Goal: Transaction & Acquisition: Subscribe to service/newsletter

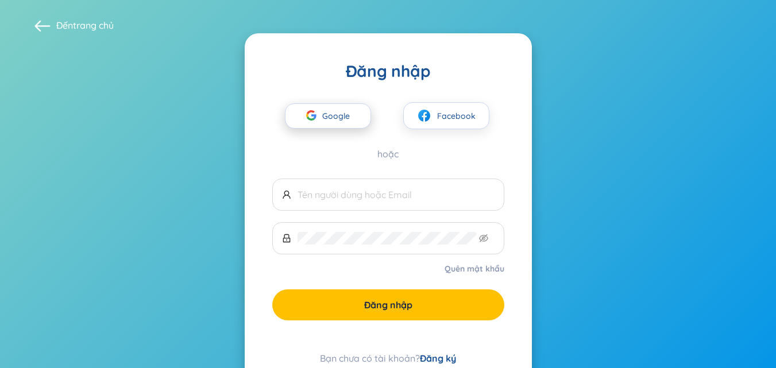
click at [340, 118] on font "Google" at bounding box center [336, 116] width 28 height 10
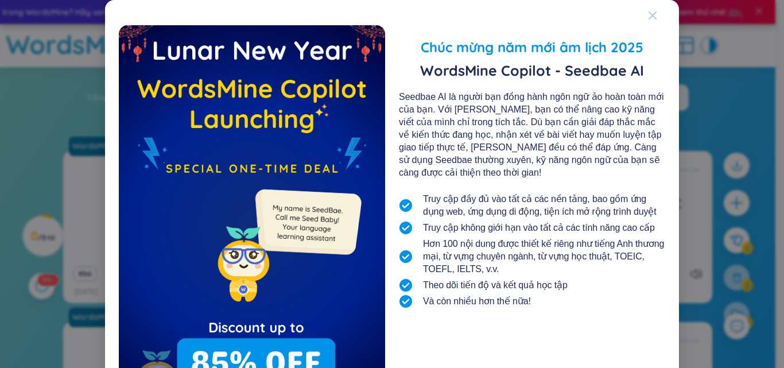
click at [648, 13] on icon "Đóng" at bounding box center [652, 15] width 9 height 9
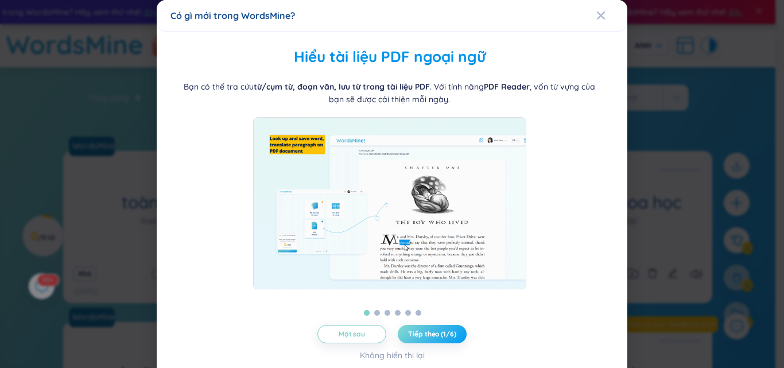
click at [422, 334] on font "Tiếp theo (1/6)" at bounding box center [432, 334] width 48 height 9
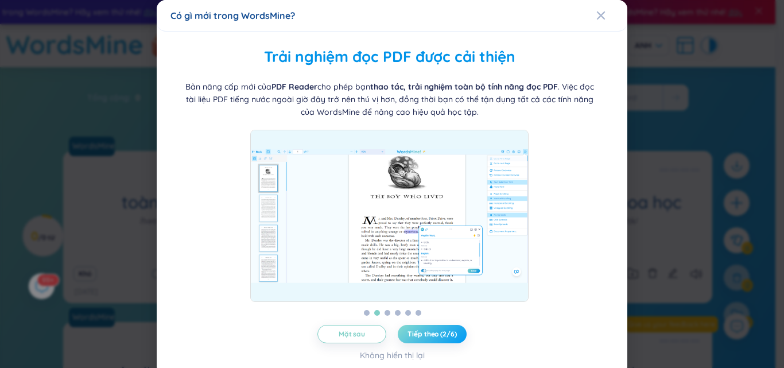
click at [422, 334] on font "Tiếp theo (2/6)" at bounding box center [432, 334] width 49 height 9
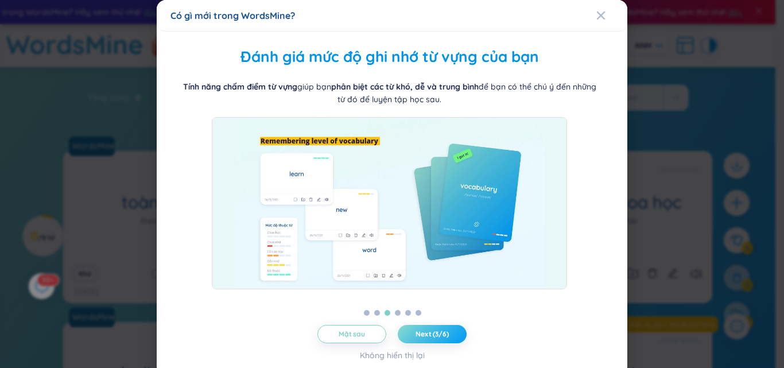
click at [422, 334] on span "Next (3/6)" at bounding box center [432, 334] width 33 height 9
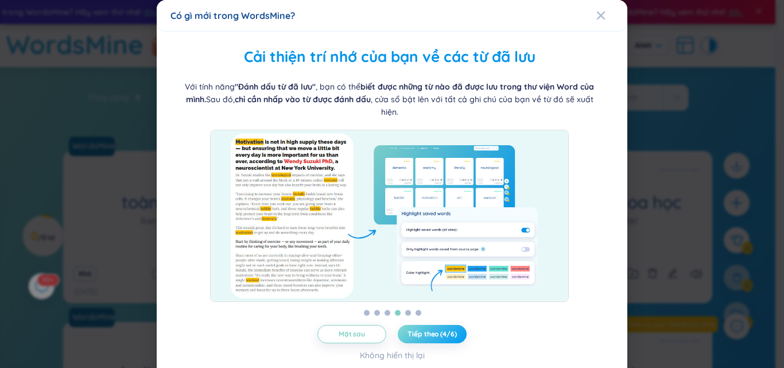
click at [422, 334] on font "Tiếp theo (4/6)" at bounding box center [432, 334] width 49 height 9
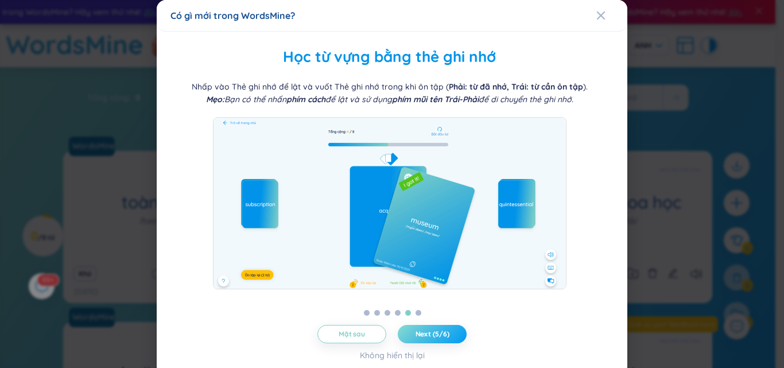
click at [422, 334] on span "Next (5/6)" at bounding box center [433, 334] width 34 height 9
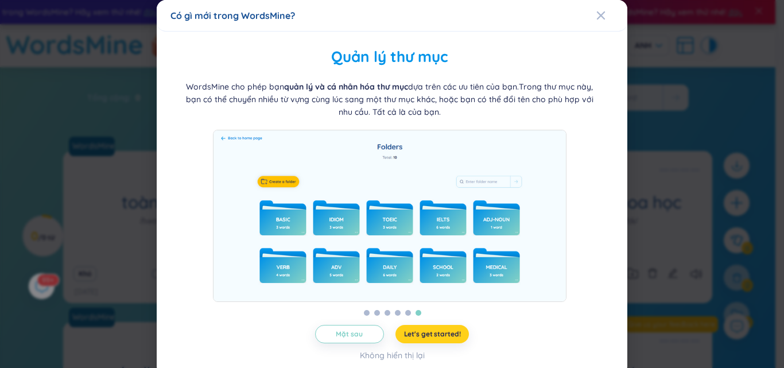
click at [422, 334] on span "Let's get started!" at bounding box center [432, 334] width 57 height 9
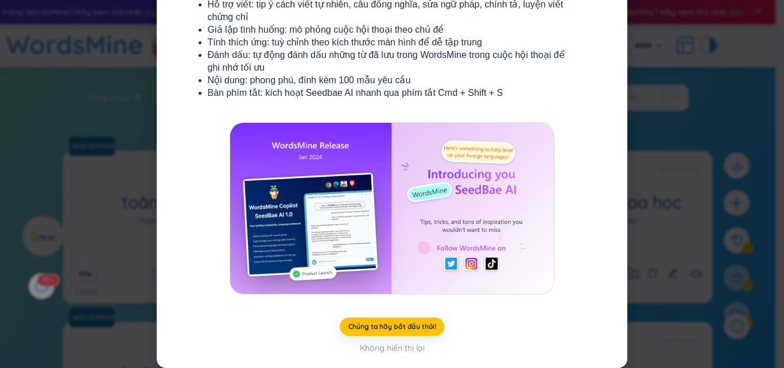
scroll to position [211, 0]
click at [382, 334] on button "Chúng ta hãy bắt đầu thôi!" at bounding box center [392, 327] width 105 height 18
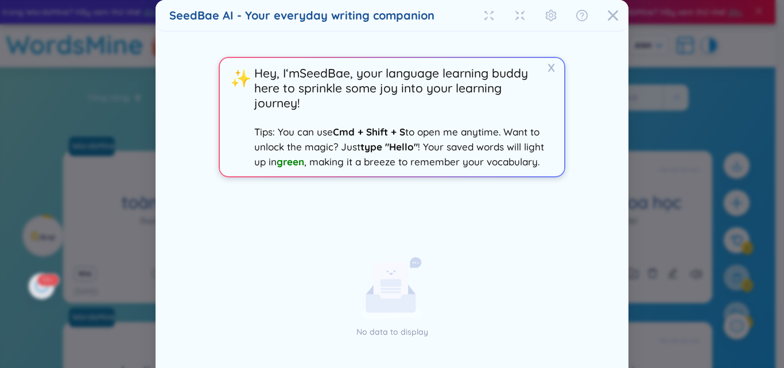
click at [382, 334] on div "SeedBae AI - Your everyday writing companion X ✨ Hey, I‘m SeedBae , your langua…" at bounding box center [392, 184] width 784 height 368
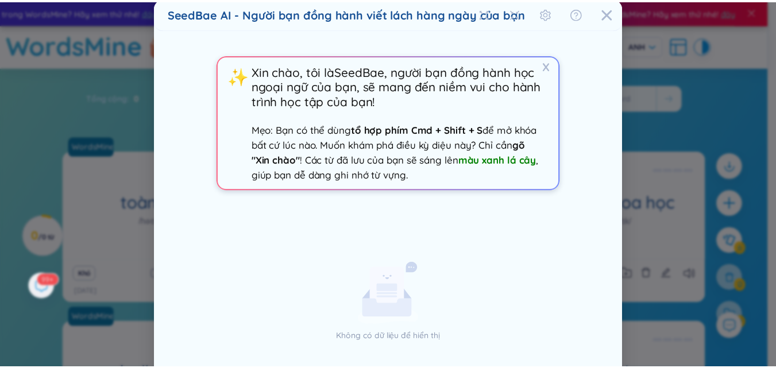
scroll to position [0, 0]
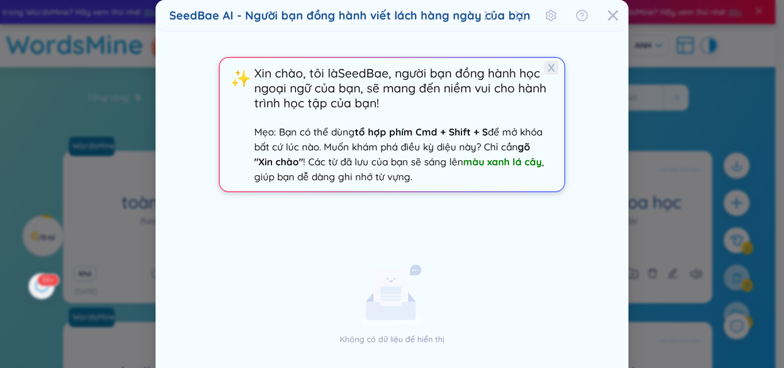
click at [551, 72] on font "X" at bounding box center [551, 67] width 7 height 14
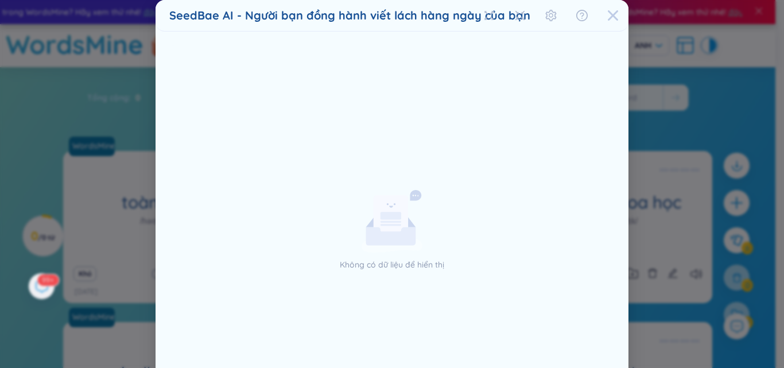
click at [611, 13] on icon "Đóng" at bounding box center [613, 15] width 10 height 10
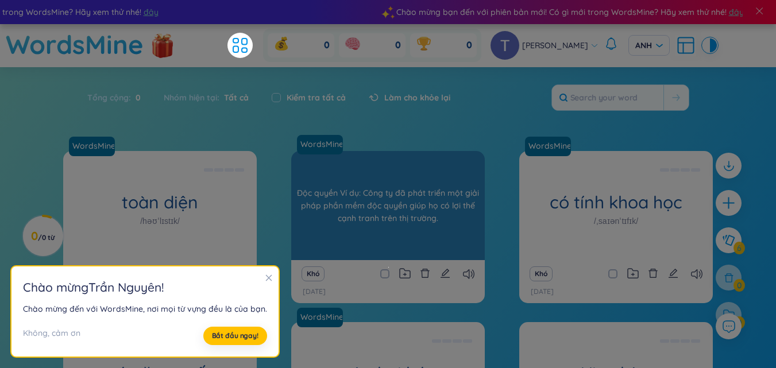
click at [332, 193] on div "độc quyền /prəˈpraɪəteri/" at bounding box center [387, 205] width 193 height 109
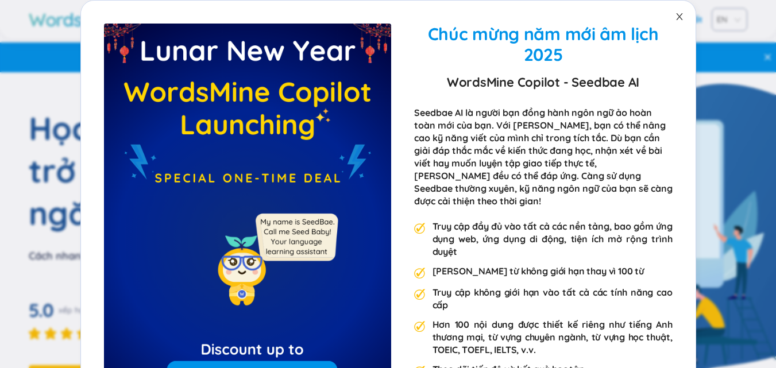
click at [676, 19] on icon "đóng" at bounding box center [679, 16] width 6 height 7
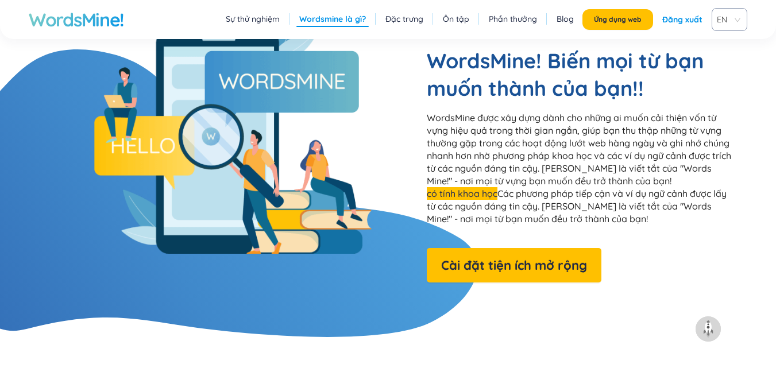
click at [280, 19] on font "Sự thử nghiệm" at bounding box center [253, 19] width 54 height 10
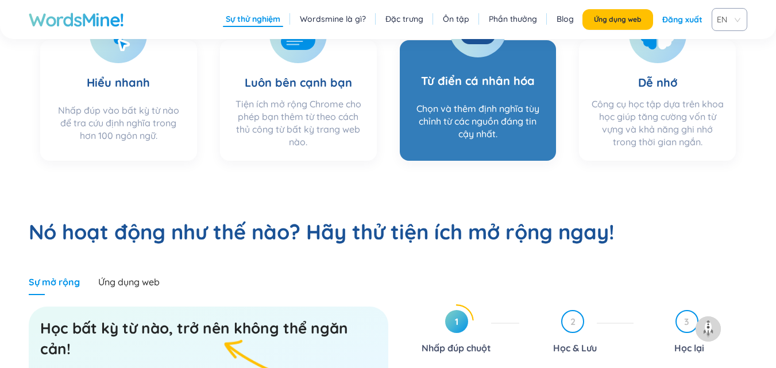
scroll to position [349, 0]
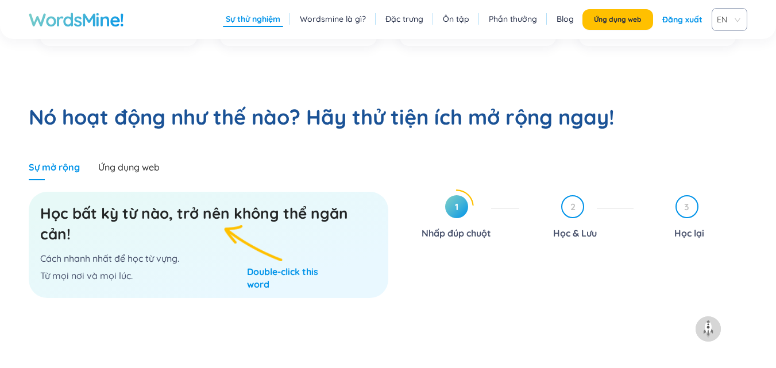
click at [218, 215] on font "Học bất kỳ từ nào, trở nên không thể ngăn cản!" at bounding box center [194, 224] width 308 height 40
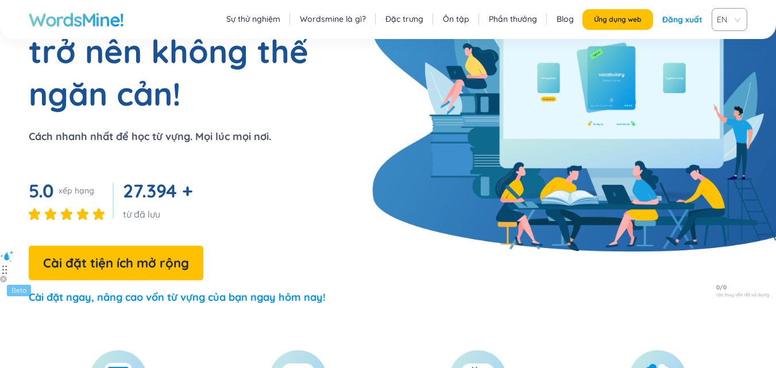
scroll to position [0, 0]
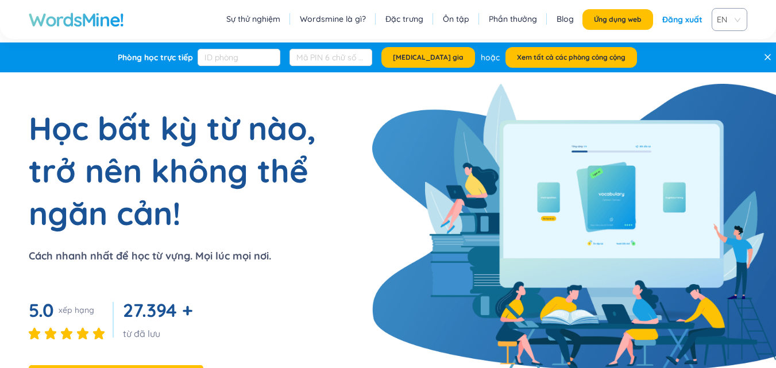
click at [311, 20] on font "Wordsmine là gì?" at bounding box center [333, 19] width 66 height 10
click at [692, 17] on font "Đăng xuất" at bounding box center [682, 19] width 40 height 10
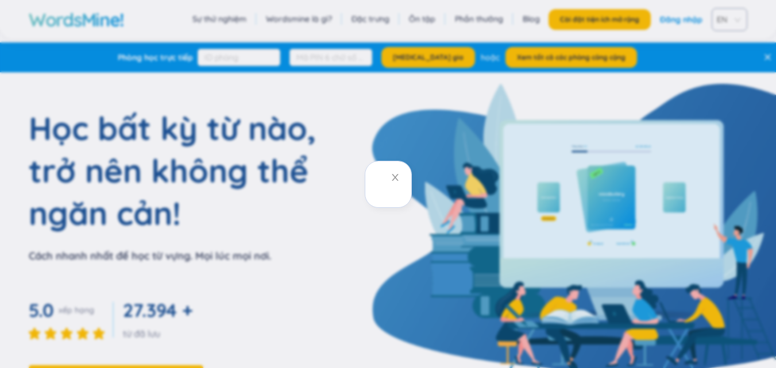
click at [749, 36] on div at bounding box center [388, 184] width 776 height 368
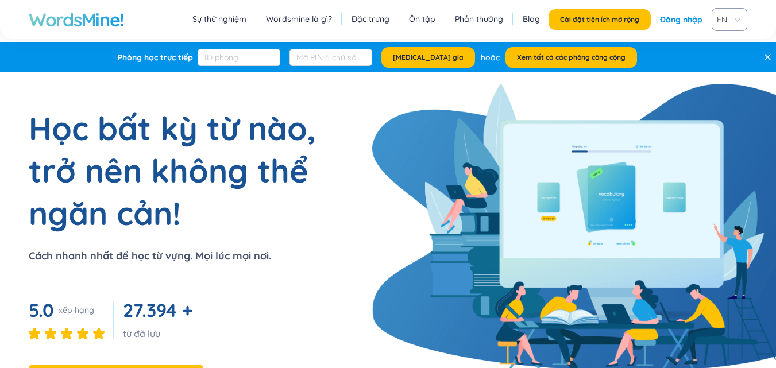
click at [664, 22] on font "Đăng nhập" at bounding box center [681, 19] width 42 height 10
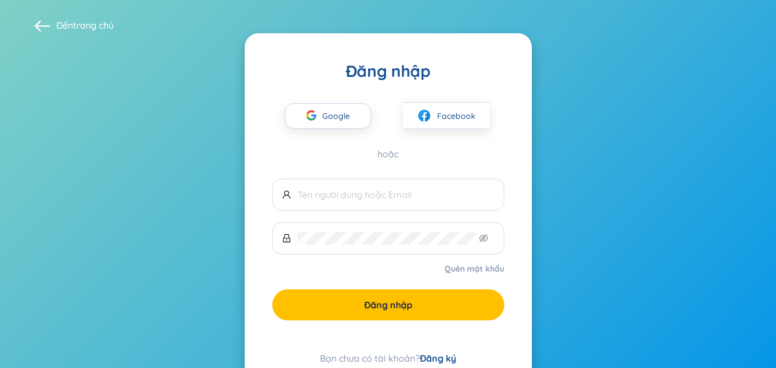
click at [440, 355] on font "Đăng ký" at bounding box center [438, 358] width 36 height 11
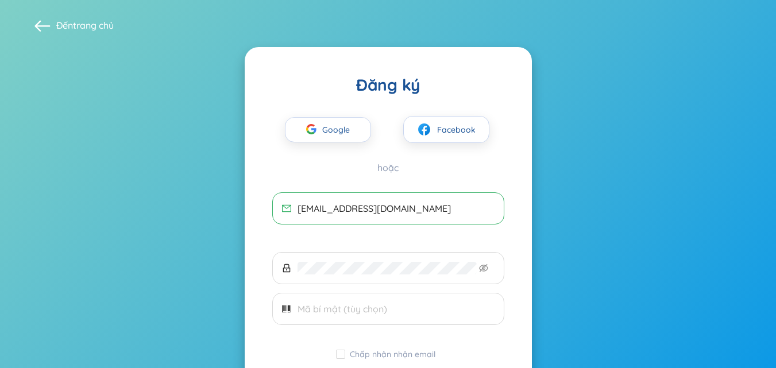
type input "[EMAIL_ADDRESS][DOMAIN_NAME]"
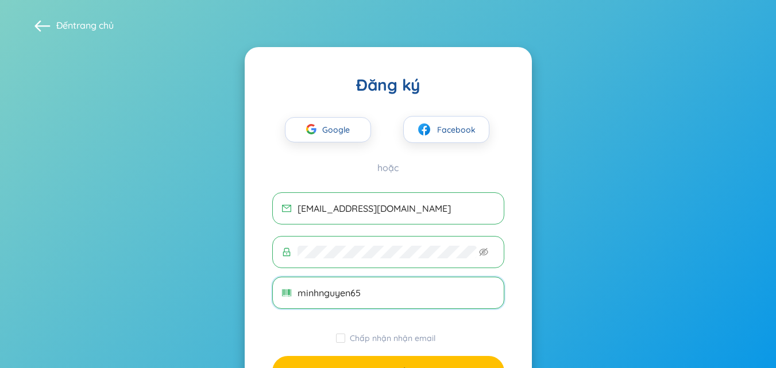
type input "minhnguyen65"
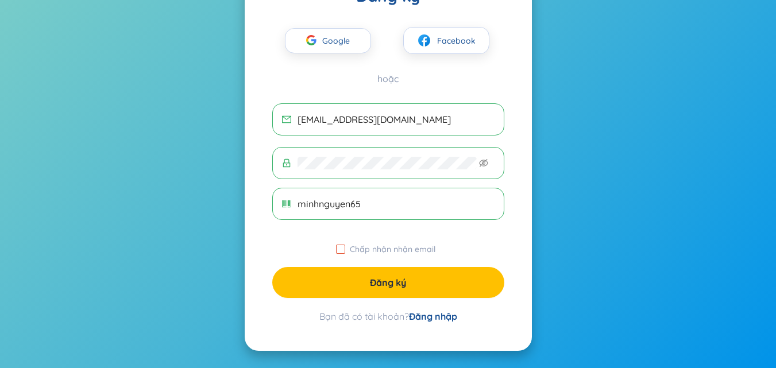
click at [344, 251] on input "Chấp nhận nhận email" at bounding box center [340, 249] width 9 height 9
checkbox input "true"
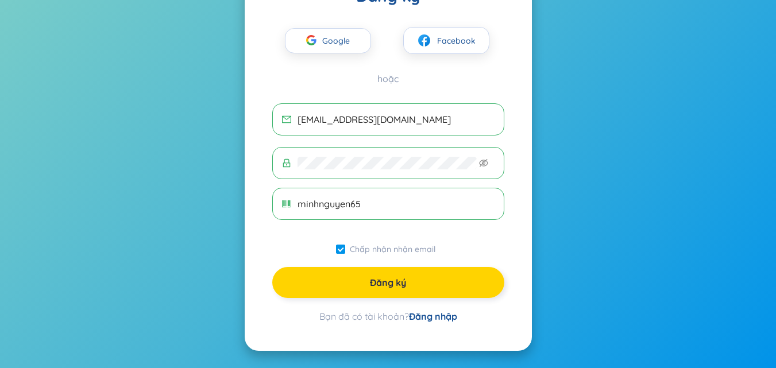
click at [357, 280] on button "Đăng ký" at bounding box center [388, 282] width 232 height 31
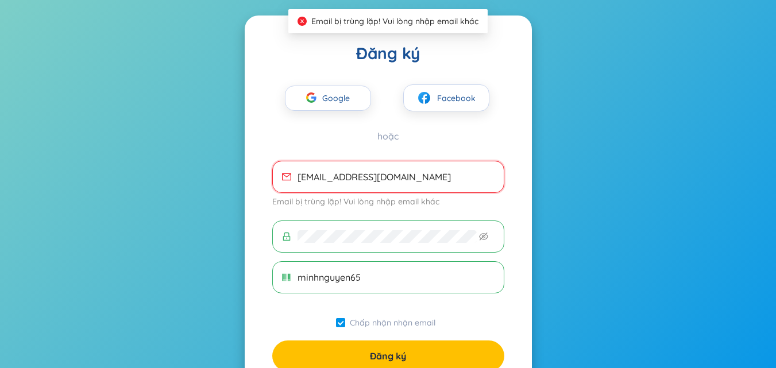
scroll to position [105, 0]
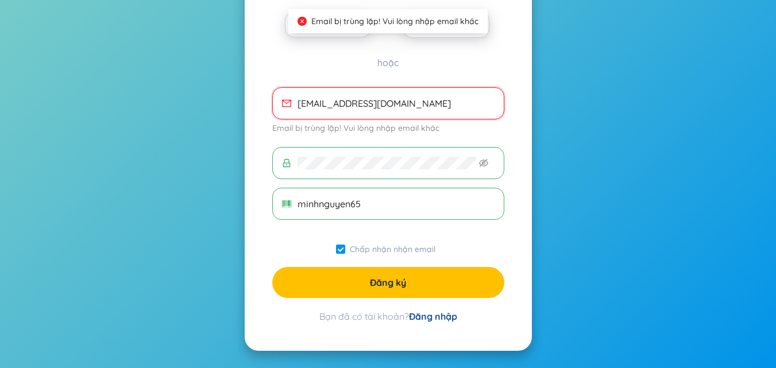
click at [432, 319] on font "Đăng nhập" at bounding box center [433, 316] width 48 height 11
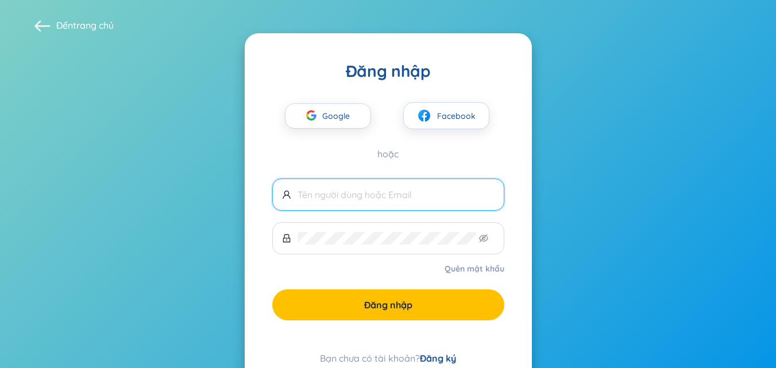
scroll to position [42, 0]
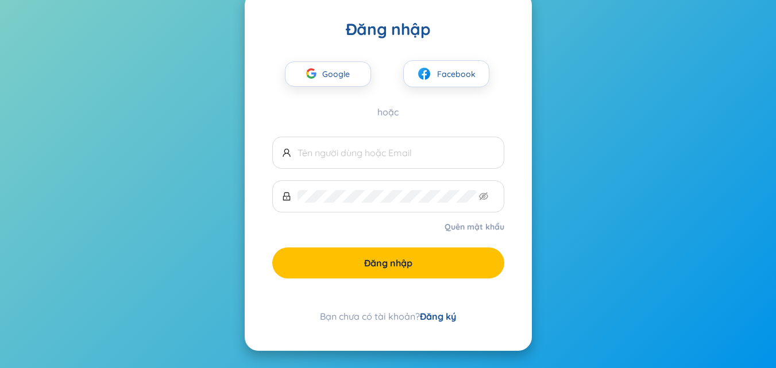
click at [465, 223] on font "Quên mật khẩu" at bounding box center [474, 227] width 60 height 10
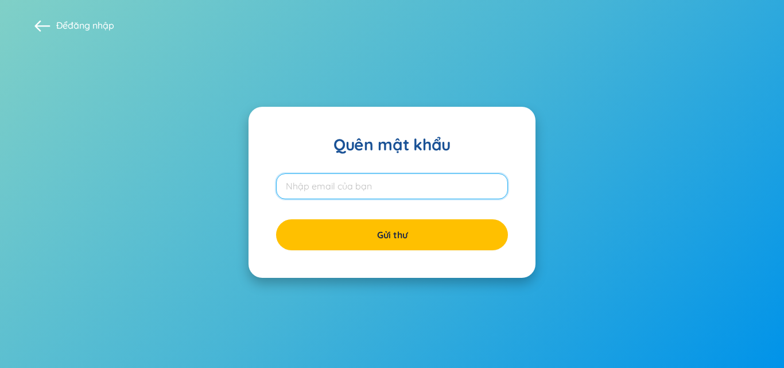
click at [385, 183] on input "email" at bounding box center [392, 186] width 232 height 26
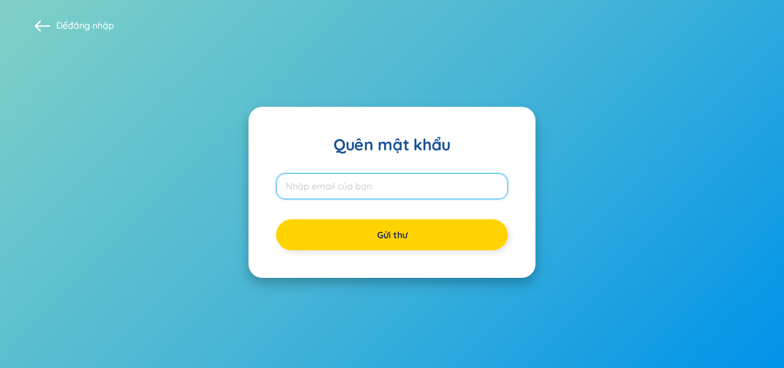
type input "[EMAIL_ADDRESS][DOMAIN_NAME]"
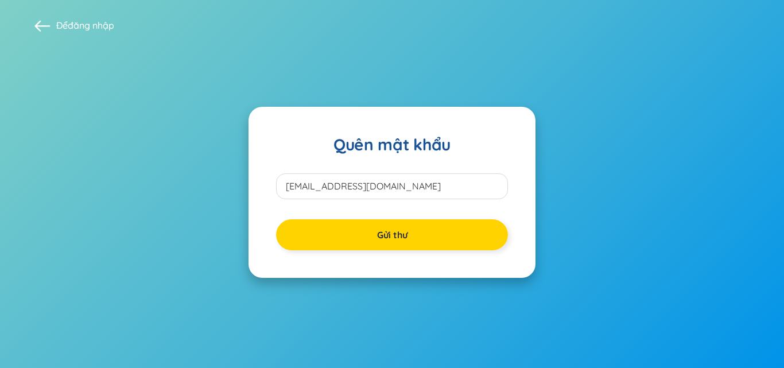
click at [392, 231] on font "Gửi thư" at bounding box center [392, 234] width 30 height 11
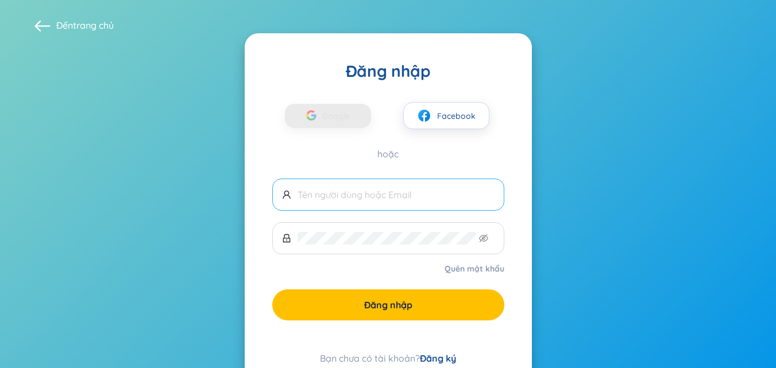
click at [425, 187] on span at bounding box center [388, 195] width 232 height 32
click at [425, 193] on input "text" at bounding box center [395, 194] width 197 height 13
click at [427, 194] on input "text" at bounding box center [395, 194] width 197 height 13
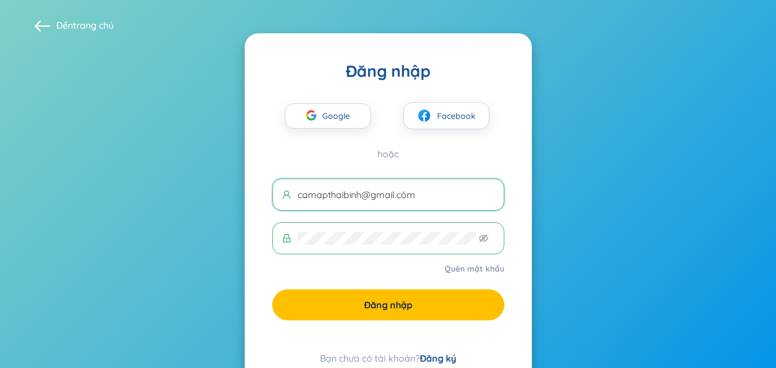
click at [427, 194] on input "camapthaibinh@gmail.côm" at bounding box center [395, 194] width 197 height 13
type input "camapthaibinh@gmail.com"
click at [385, 250] on span at bounding box center [388, 238] width 232 height 32
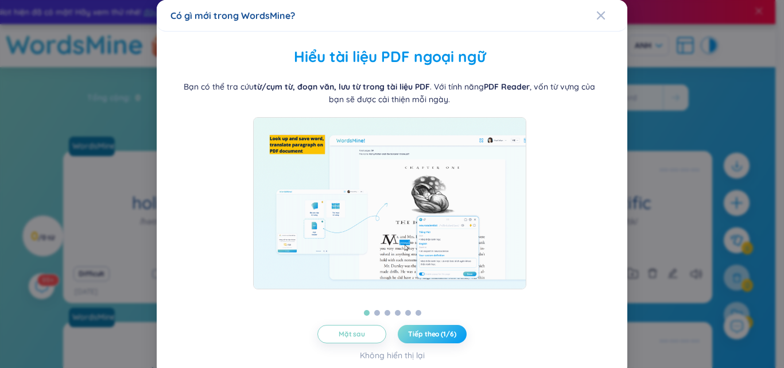
click at [416, 338] on font "Tiếp theo (1/6)" at bounding box center [432, 334] width 48 height 9
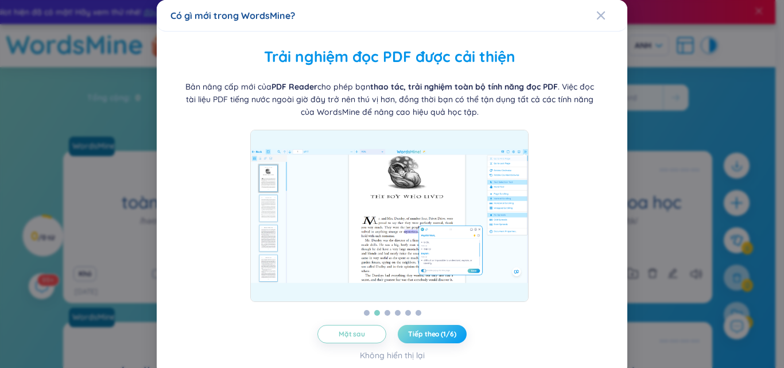
click at [427, 338] on span "Tiếp theo (1/6)" at bounding box center [432, 334] width 48 height 9
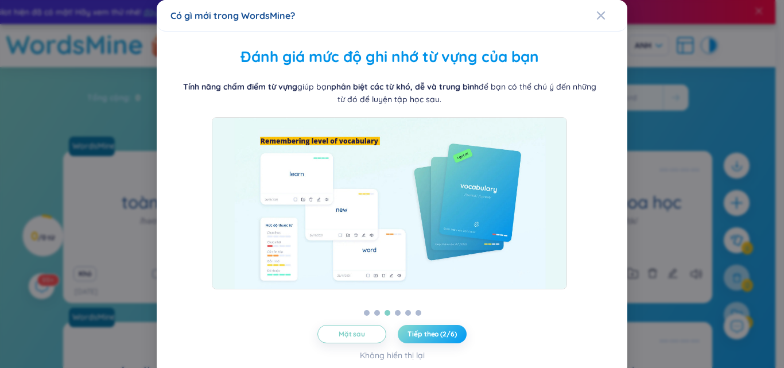
click at [430, 340] on button "Tiếp theo (2/6)" at bounding box center [432, 334] width 69 height 18
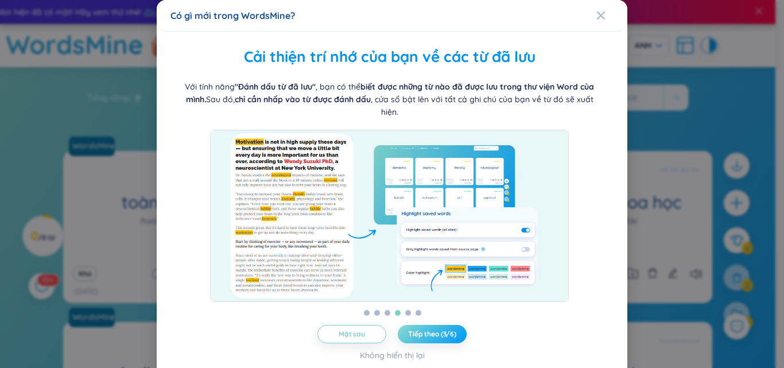
click at [431, 341] on button "Tiếp theo (3/6)" at bounding box center [432, 334] width 69 height 18
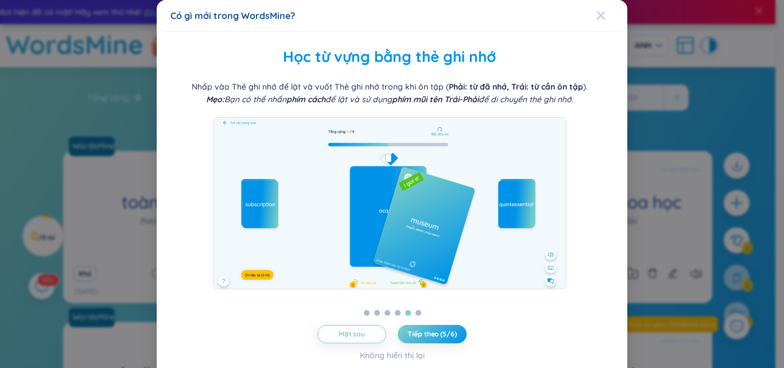
click at [597, 17] on icon "Đóng" at bounding box center [601, 15] width 8 height 8
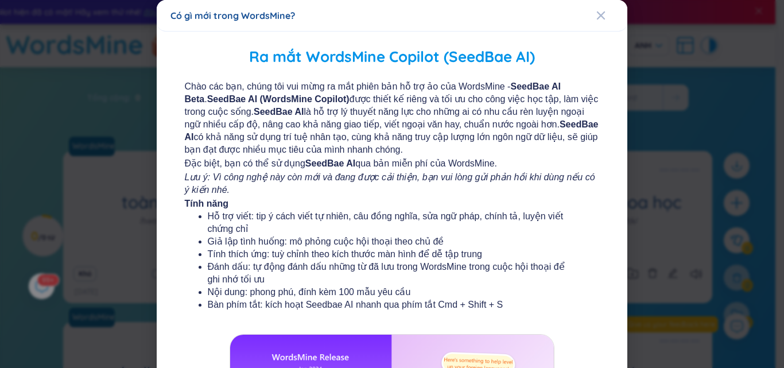
click at [719, 45] on div "Có gì mới trong WordsMine? Ra mắt WordsMine Copilot (SeedBae AI) Chào các bạn, …" at bounding box center [392, 184] width 784 height 368
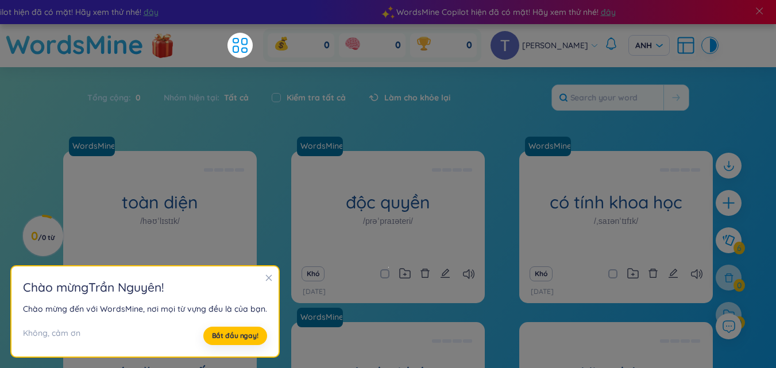
click at [240, 325] on section "Chào mừng Trần Nguyên ! Chào mừng đến với WordsMine, nơi mọi từ vựng đều là của…" at bounding box center [144, 311] width 267 height 91
click at [238, 334] on font "Bắt đầu ngay!" at bounding box center [235, 335] width 47 height 9
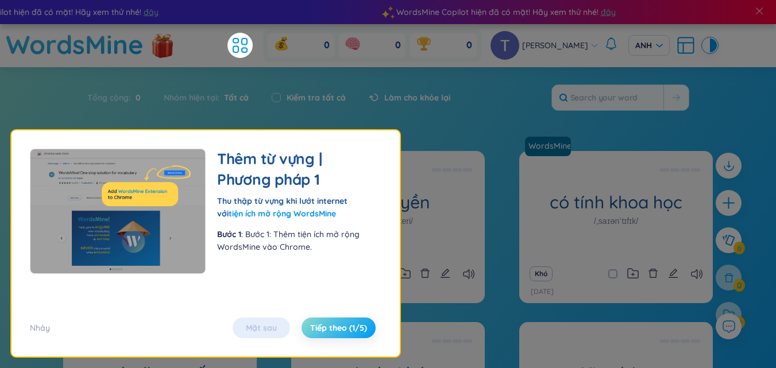
click at [354, 331] on font "Tiếp theo (1/5)" at bounding box center [338, 328] width 57 height 10
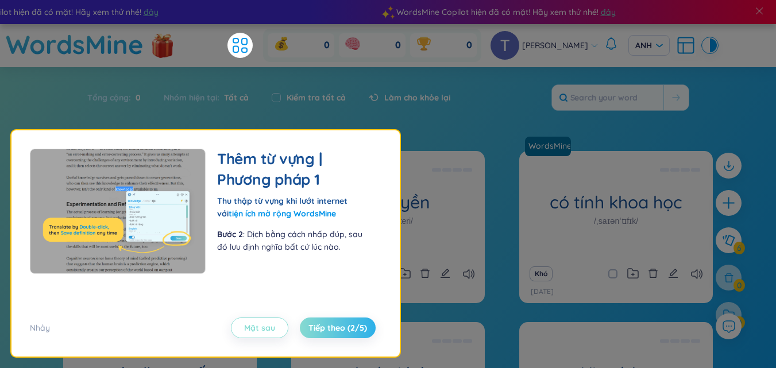
click at [269, 324] on font "Mặt sau" at bounding box center [259, 328] width 31 height 10
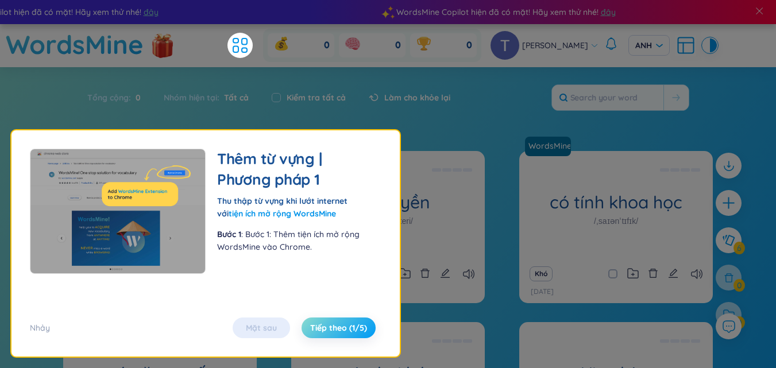
click at [330, 326] on font "Tiếp theo (1/5)" at bounding box center [338, 328] width 57 height 10
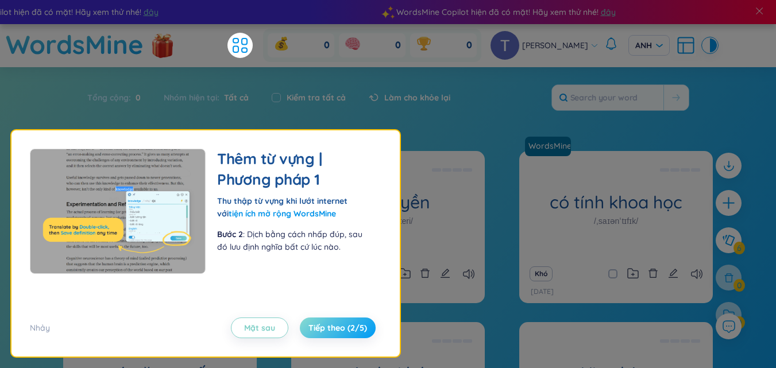
click at [335, 327] on font "Tiếp theo (2/5)" at bounding box center [337, 328] width 59 height 10
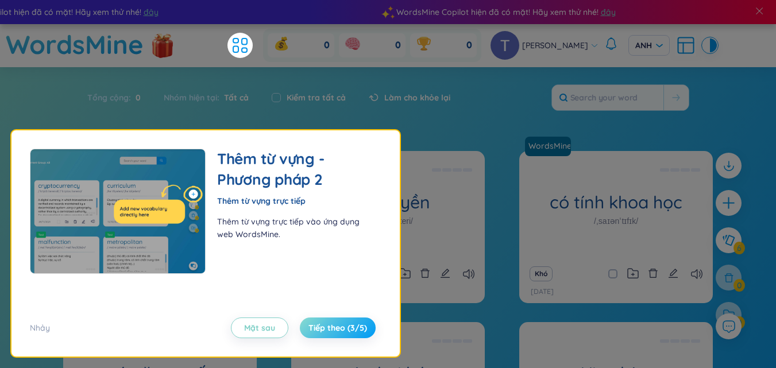
click at [335, 327] on font "Tiếp theo (3/5)" at bounding box center [337, 328] width 59 height 10
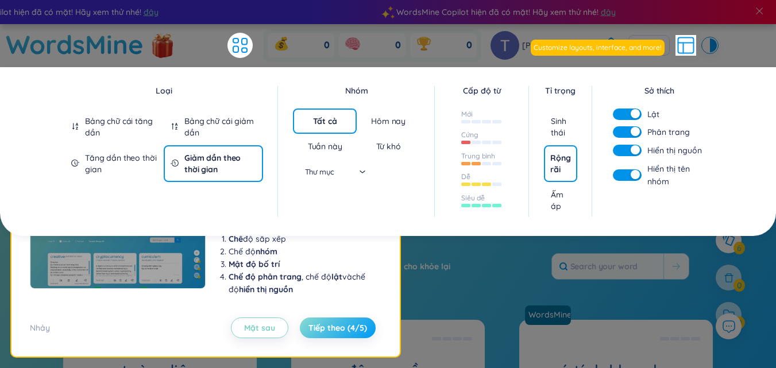
click at [333, 324] on font "Tiếp theo (4/5)" at bounding box center [337, 328] width 59 height 10
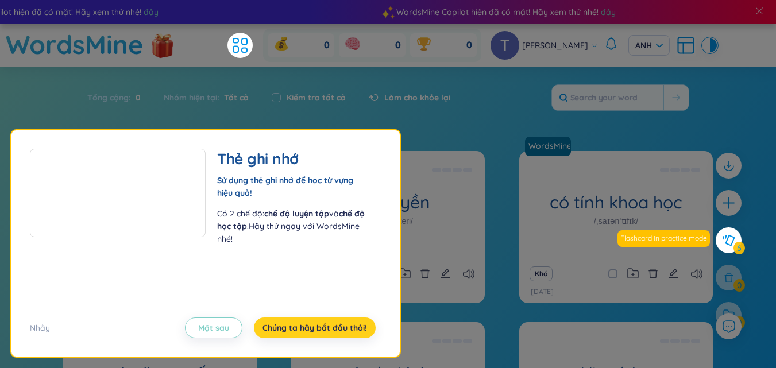
click at [333, 324] on font "Chúng ta hãy bắt đầu thôi!" at bounding box center [314, 328] width 104 height 10
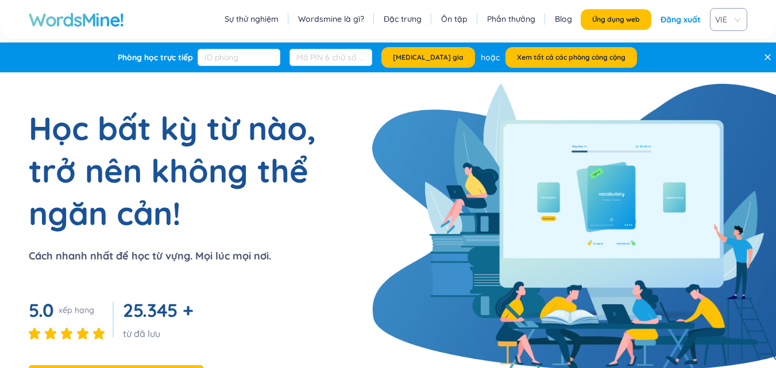
click at [451, 20] on font "Ôn tập" at bounding box center [454, 19] width 26 height 10
